Goal: Transaction & Acquisition: Purchase product/service

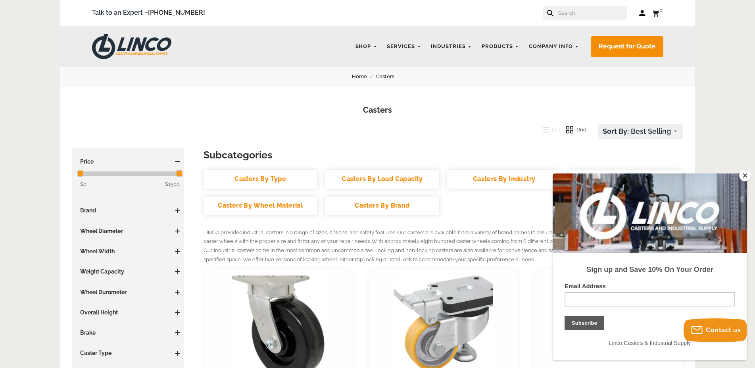
click at [177, 232] on span at bounding box center [177, 230] width 1 height 5
click at [113, 270] on link "4.01 - 5 Inches (28)" at bounding box center [130, 269] width 100 height 9
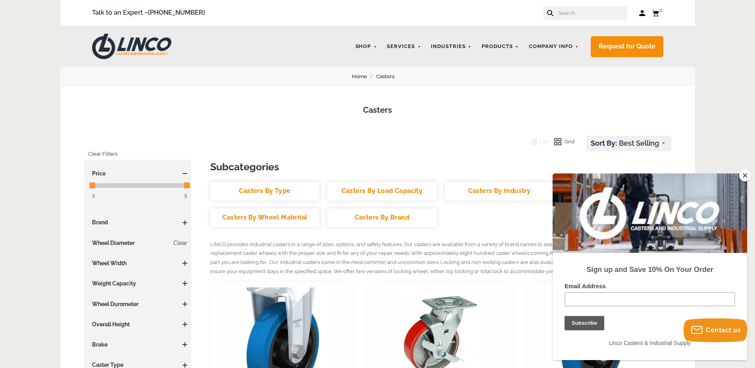
click at [128, 244] on h3 "Wheel Diameter Clear" at bounding box center [138, 243] width 100 height 8
click at [747, 174] on button "Close" at bounding box center [745, 175] width 12 height 12
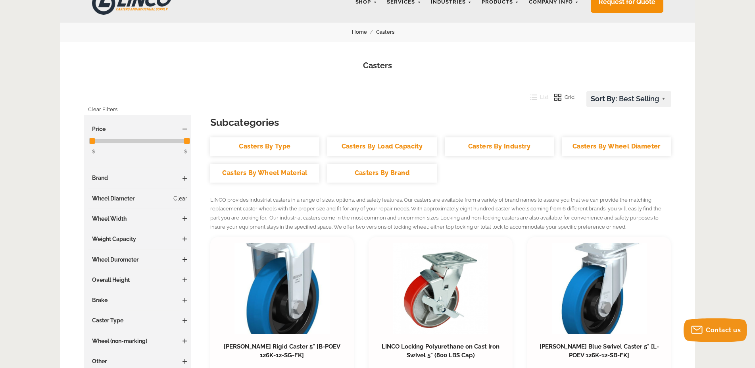
scroll to position [67, 0]
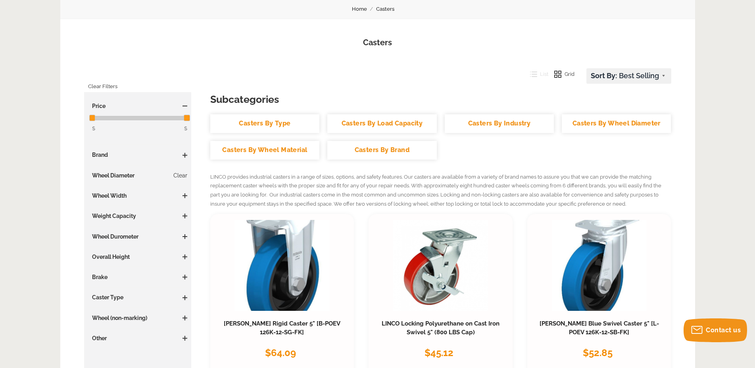
click at [165, 297] on h3 "Caster Type" at bounding box center [138, 297] width 100 height 8
click at [185, 296] on span at bounding box center [184, 297] width 1 height 5
click at [101, 345] on link "Swivel (16)" at bounding box center [140, 348] width 96 height 9
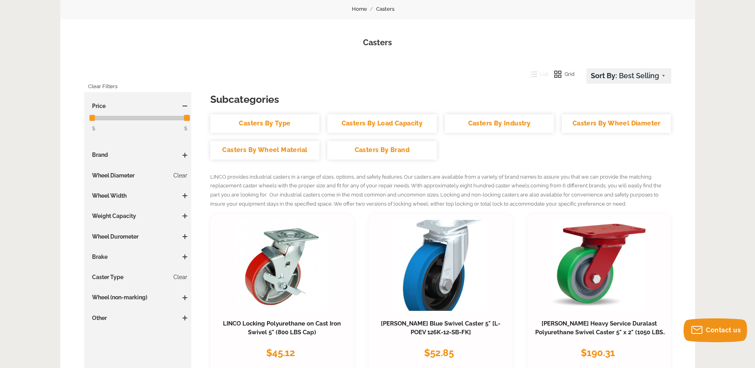
click at [184, 196] on span at bounding box center [184, 195] width 5 height 5
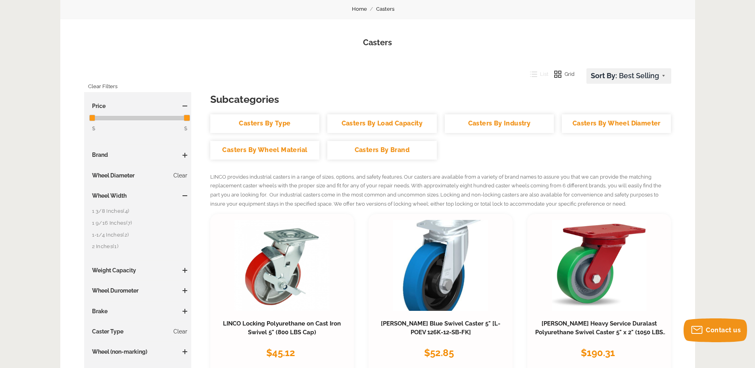
click at [113, 212] on link "1 3/8 Inches (4)" at bounding box center [140, 211] width 96 height 9
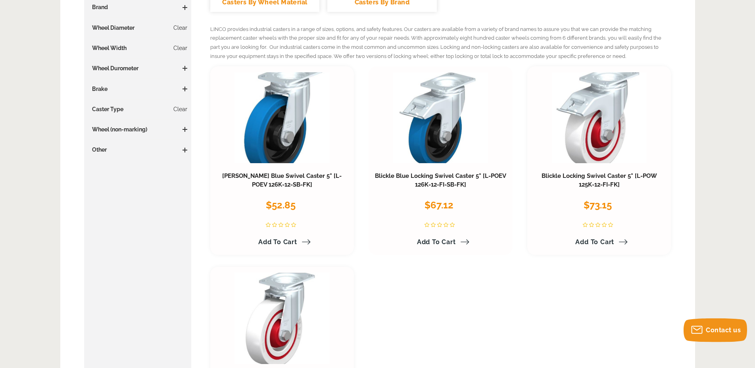
scroll to position [207, 0]
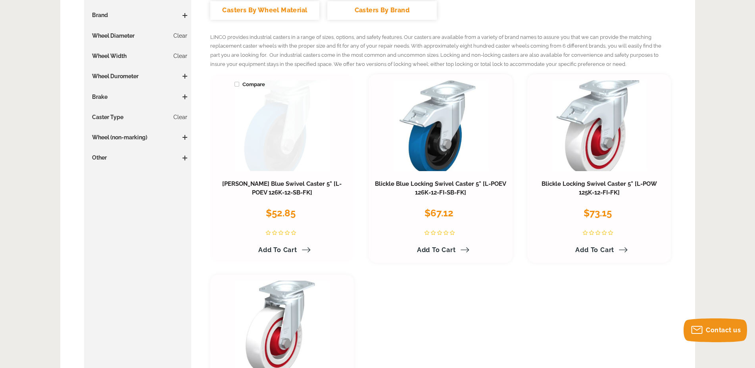
click at [286, 149] on link at bounding box center [281, 125] width 95 height 91
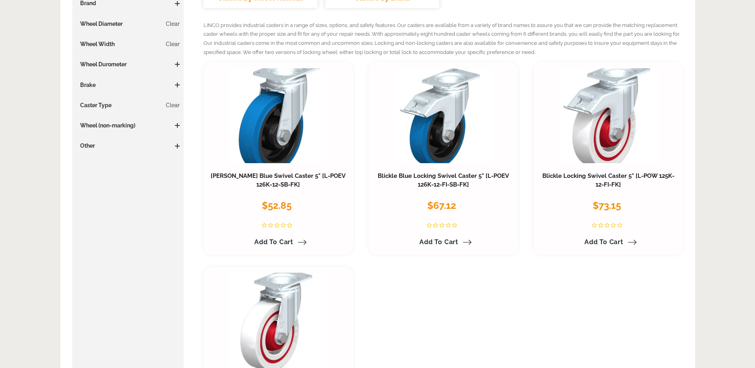
scroll to position [224, 0]
